Goal: Task Accomplishment & Management: Manage account settings

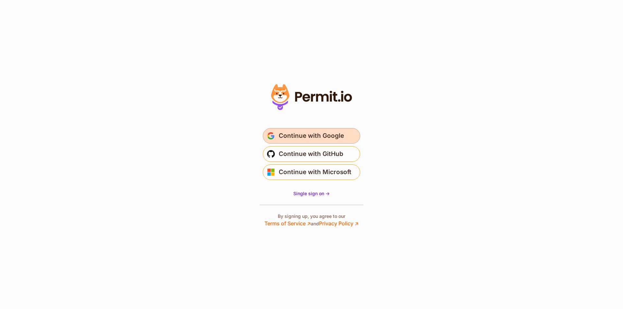
click at [283, 143] on button "Continue with Google" at bounding box center [311, 136] width 97 height 16
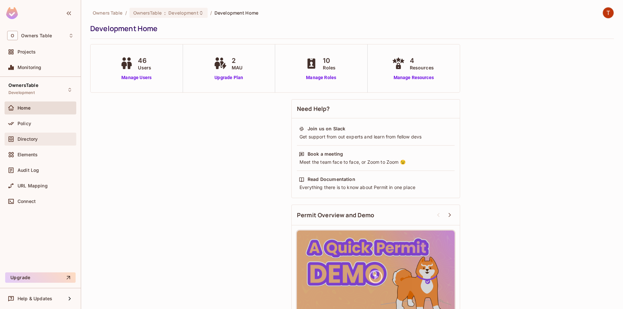
click at [19, 139] on span "Directory" at bounding box center [28, 139] width 20 height 5
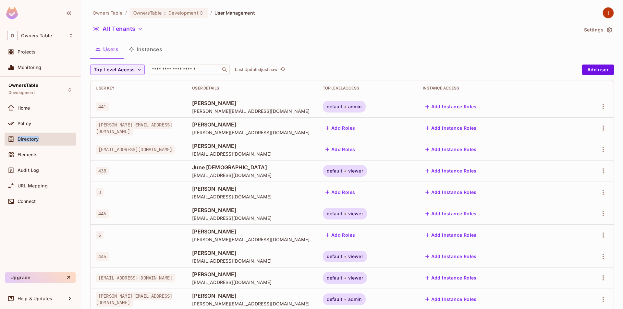
copy span "Directory"
drag, startPoint x: 50, startPoint y: 136, endPoint x: 17, endPoint y: 141, distance: 33.1
click at [17, 141] on div "Directory" at bounding box center [40, 139] width 67 height 8
click at [358, 131] on button "Add Roles" at bounding box center [340, 128] width 35 height 10
click at [358, 128] on button "Add Roles" at bounding box center [340, 128] width 35 height 10
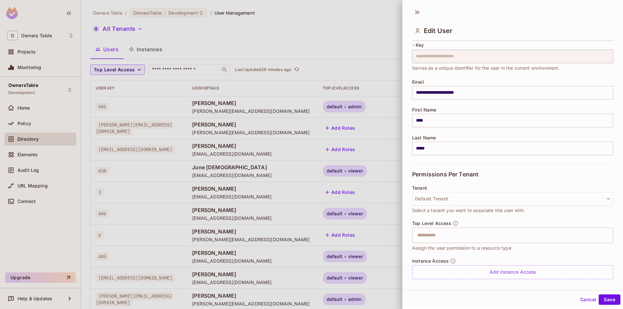
scroll to position [36, 0]
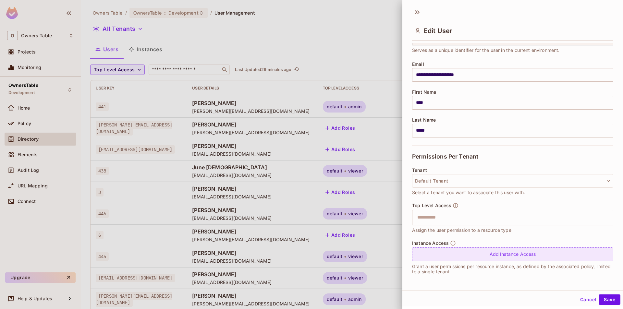
click at [487, 254] on div "Add Instance Access" at bounding box center [512, 255] width 201 height 14
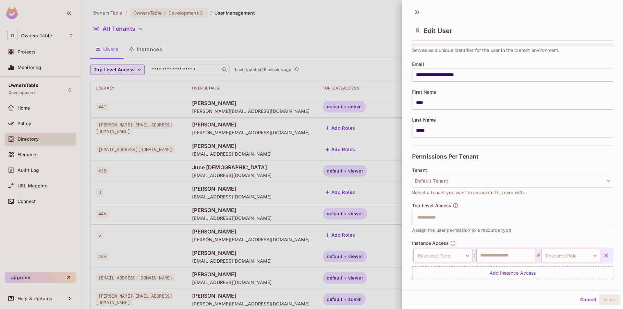
scroll to position [55, 0]
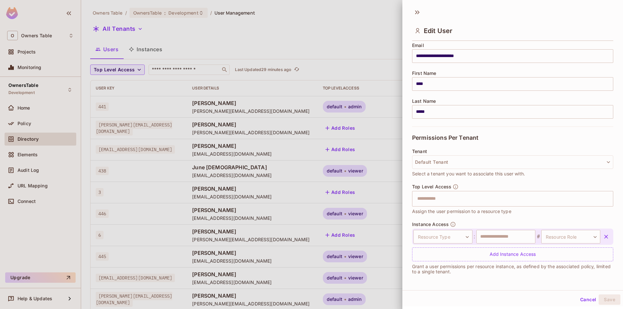
click at [403, 169] on div "**********" at bounding box center [512, 162] width 221 height 238
